Goal: Obtain resource: Obtain resource

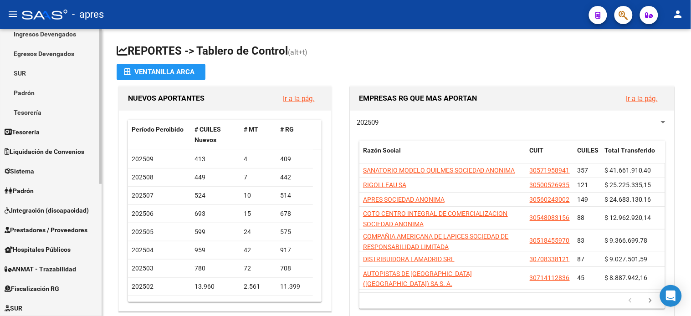
scroll to position [245, 0]
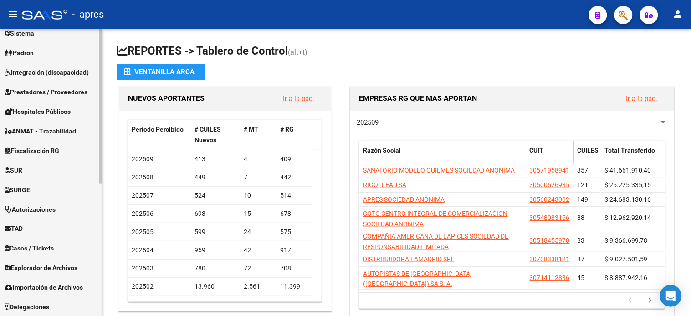
click at [43, 146] on span "Fiscalización RG" at bounding box center [32, 151] width 55 height 10
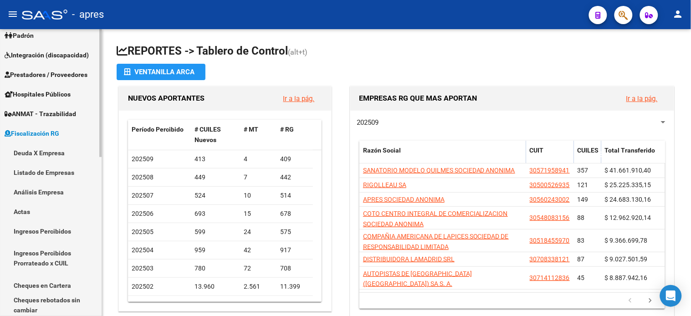
scroll to position [108, 0]
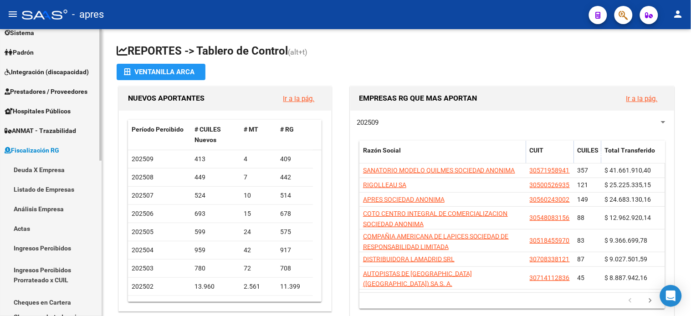
click at [32, 173] on link "Deuda X Empresa" at bounding box center [51, 170] width 102 height 20
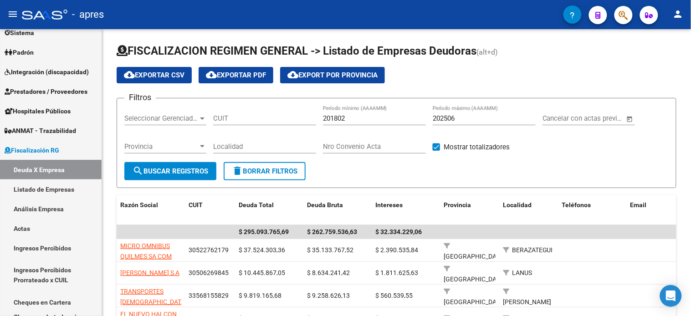
click at [239, 119] on input "CUIT" at bounding box center [264, 118] width 103 height 8
paste input "30-68651291-2"
type input "30-68651291-2"
click at [479, 119] on input "202506" at bounding box center [484, 118] width 103 height 8
type input "202508"
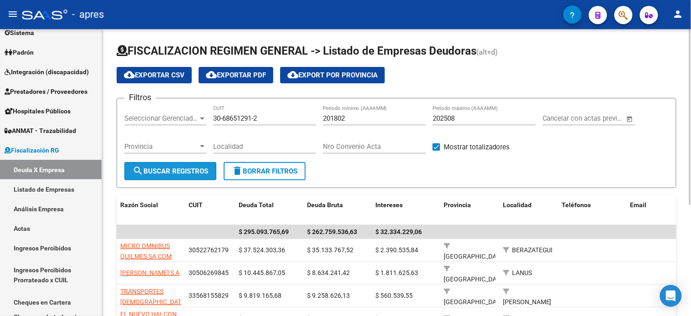
click at [193, 179] on button "search Buscar Registros" at bounding box center [170, 171] width 92 height 18
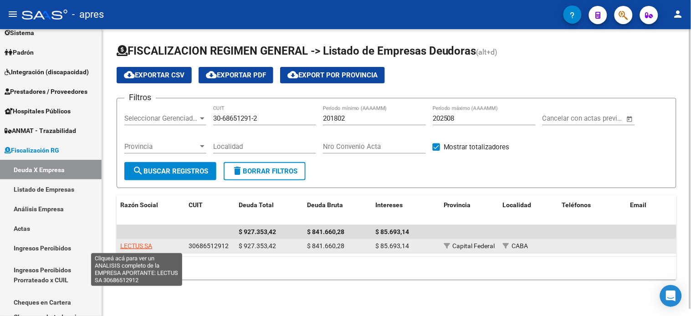
click at [140, 248] on span "LECTUS SA" at bounding box center [136, 245] width 32 height 7
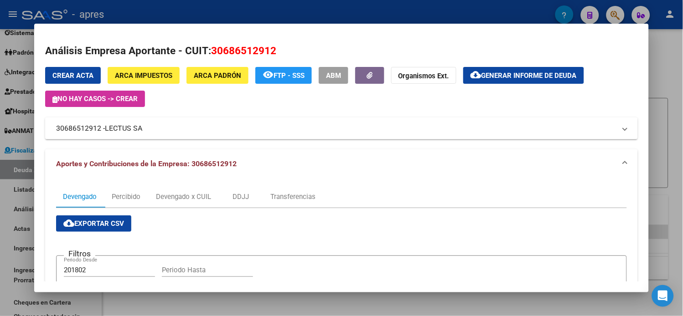
click at [502, 69] on button "cloud_download Generar informe de deuda" at bounding box center [523, 75] width 121 height 17
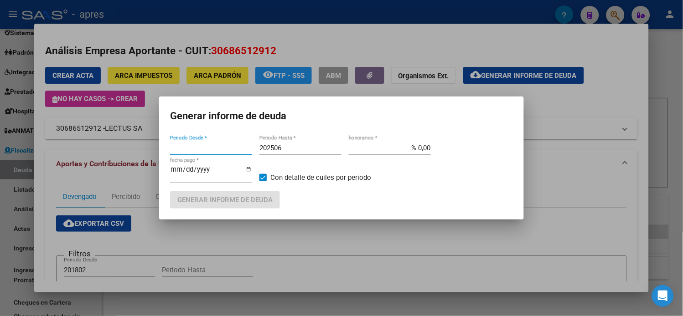
type input "201802"
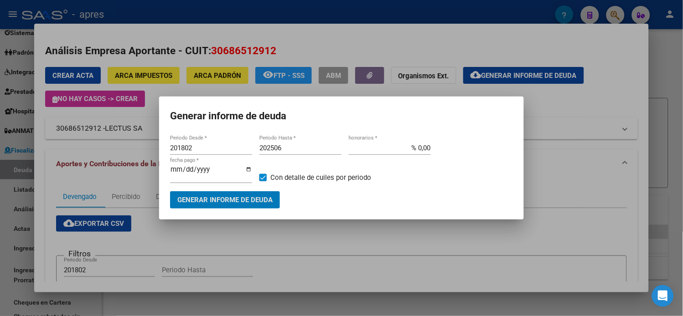
click at [290, 148] on input "202506" at bounding box center [300, 148] width 82 height 8
type input "202508"
click at [260, 200] on span "Generar informe de deuda" at bounding box center [224, 200] width 95 height 8
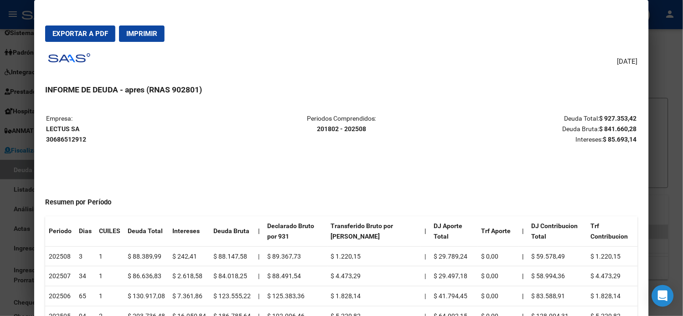
drag, startPoint x: 76, startPoint y: 129, endPoint x: 42, endPoint y: 130, distance: 33.8
click at [46, 130] on strong "LECTUS SA 30686512912" at bounding box center [66, 134] width 40 height 18
copy strong "LECTUS SA"
click at [89, 37] on span "Exportar a PDF" at bounding box center [80, 34] width 56 height 8
click at [34, 84] on mat-dialog-container "Exportar a PDF Imprimir [DATE] INFORME DE DEUDA - apres (RNAS 902801) Empresa: …" at bounding box center [341, 171] width 614 height 342
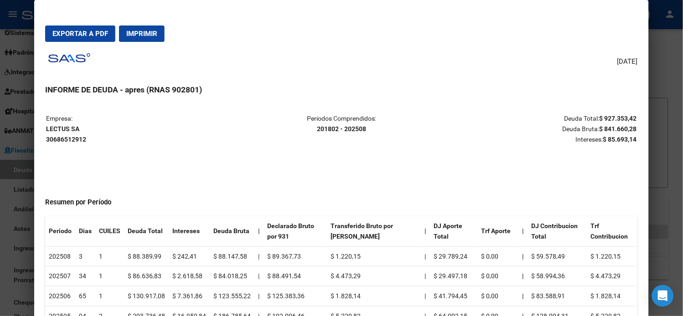
click at [15, 84] on div at bounding box center [341, 158] width 683 height 316
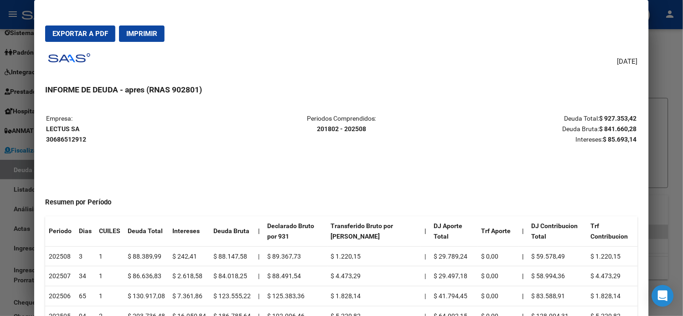
click at [15, 84] on div at bounding box center [341, 158] width 683 height 316
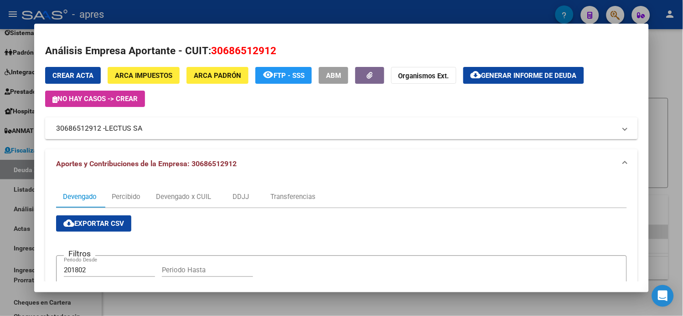
click at [15, 84] on div at bounding box center [341, 158] width 683 height 316
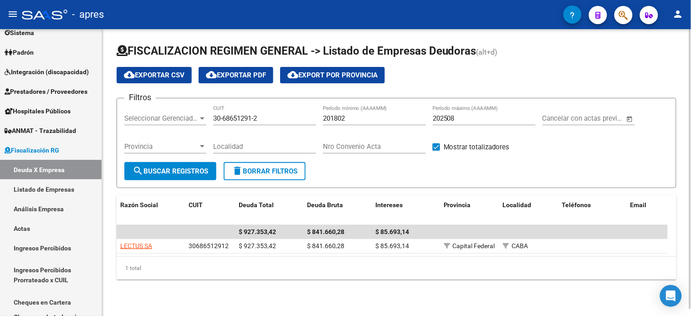
click at [229, 116] on input "30-68651291-2" at bounding box center [264, 118] width 103 height 8
paste input "1290390-1"
type input "30-61290390-1"
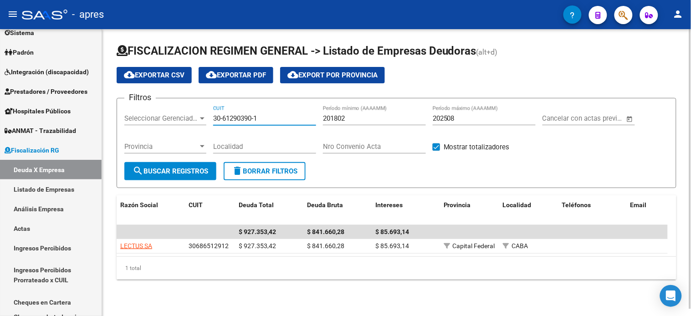
click at [201, 170] on span "search Buscar Registros" at bounding box center [171, 171] width 76 height 8
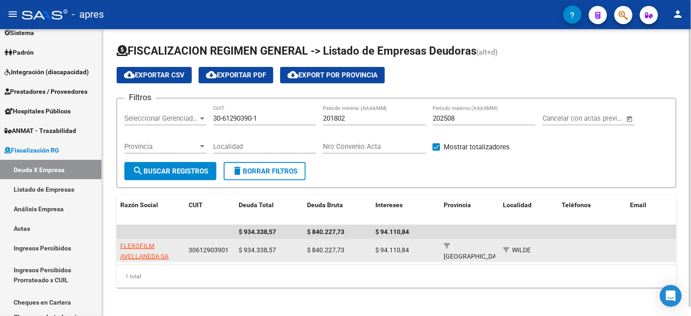
click at [148, 251] on app-link-go-to "FLEXOFILM AVELLANEDA SA" at bounding box center [150, 251] width 61 height 21
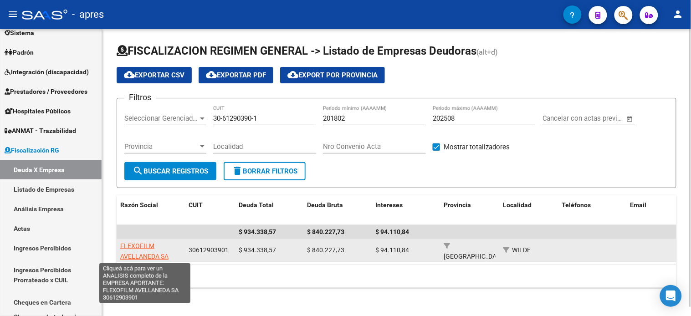
click at [142, 247] on span "FLEXOFILM AVELLANEDA SA" at bounding box center [144, 251] width 48 height 18
type textarea "30612903901"
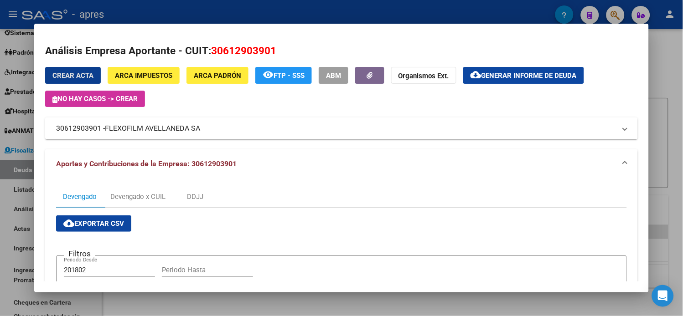
click at [481, 75] on mat-icon "cloud_download" at bounding box center [475, 74] width 11 height 11
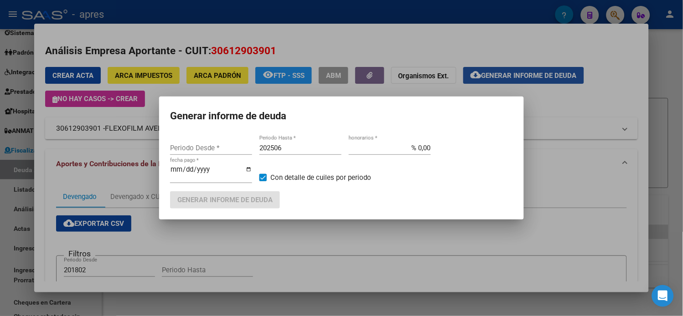
type input "201802"
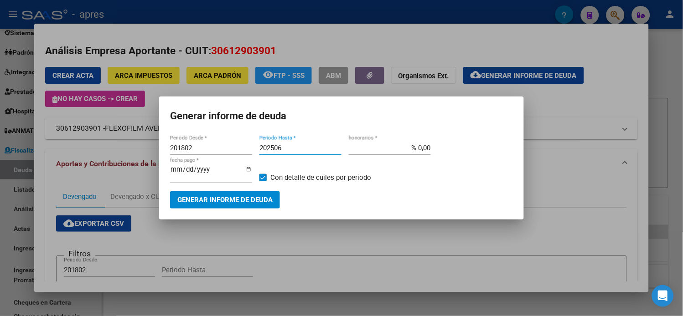
click at [292, 152] on input "202506" at bounding box center [300, 148] width 82 height 8
type input "202508"
click at [236, 196] on span "Generar informe de deuda" at bounding box center [224, 200] width 95 height 8
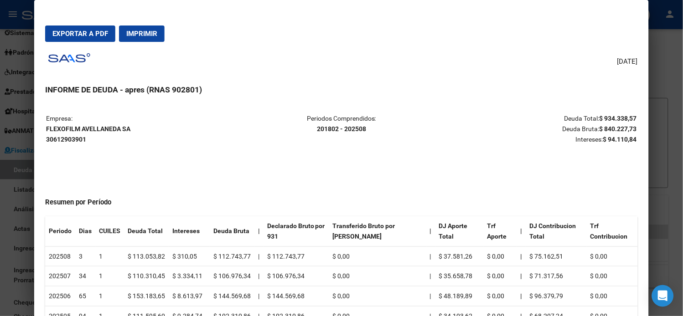
drag, startPoint x: 87, startPoint y: 37, endPoint x: 116, endPoint y: 238, distance: 202.6
click at [88, 37] on span "Exportar a PDF" at bounding box center [80, 34] width 56 height 8
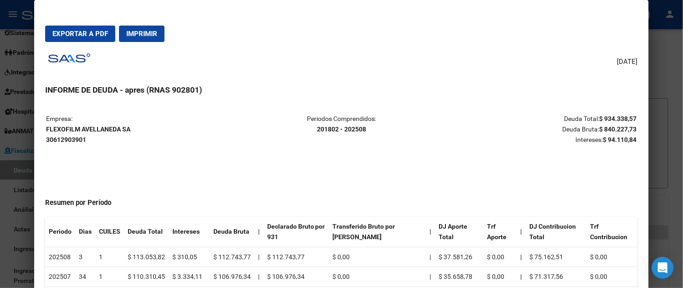
drag, startPoint x: 90, startPoint y: 126, endPoint x: 129, endPoint y: 124, distance: 39.2
click at [129, 124] on p "Empresa: FLEXOFILM [PERSON_NAME] SA 30612903901" at bounding box center [144, 128] width 196 height 31
copy strong "FLEXOFILM AVELLANEDA SA"
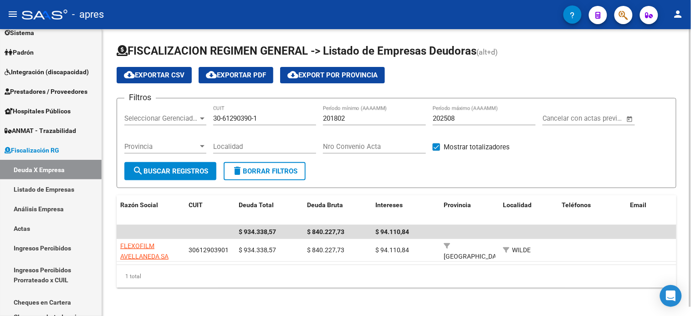
click at [273, 124] on div "30-61290390-1 CUIT" at bounding box center [264, 116] width 103 height 20
click at [273, 123] on input "30-61290390-1" at bounding box center [264, 118] width 103 height 8
click at [193, 167] on button "search Buscar Registros" at bounding box center [170, 171] width 92 height 18
